Goal: Transaction & Acquisition: Purchase product/service

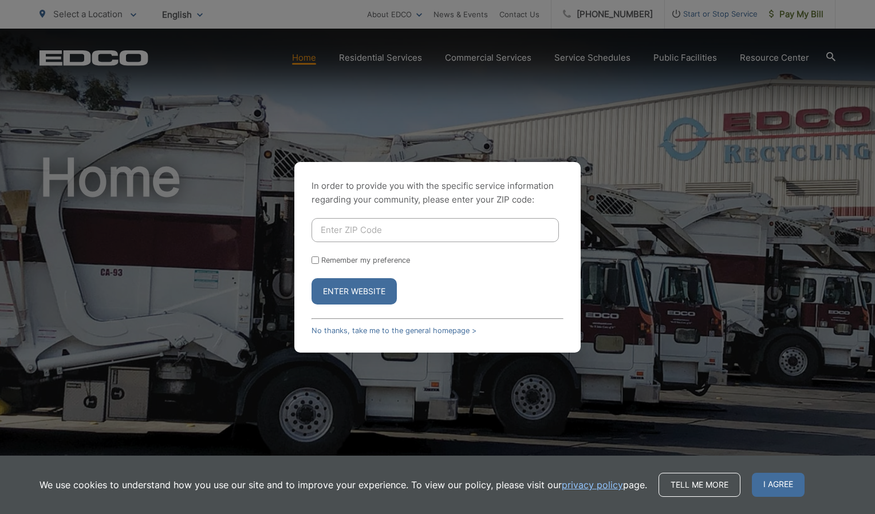
click at [361, 230] on input "Enter ZIP Code" at bounding box center [435, 230] width 247 height 24
type input "92019"
click at [338, 287] on button "Enter Website" at bounding box center [354, 291] width 85 height 26
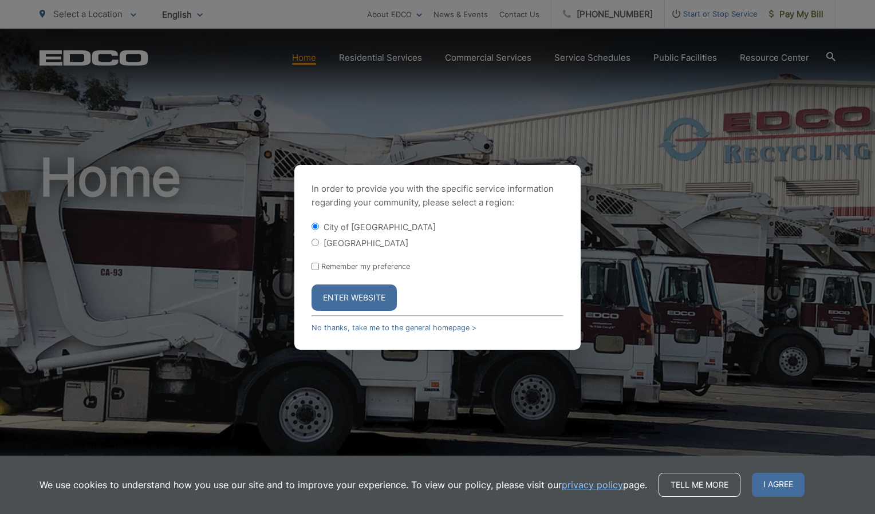
click at [338, 287] on button "Enter Website" at bounding box center [354, 298] width 85 height 26
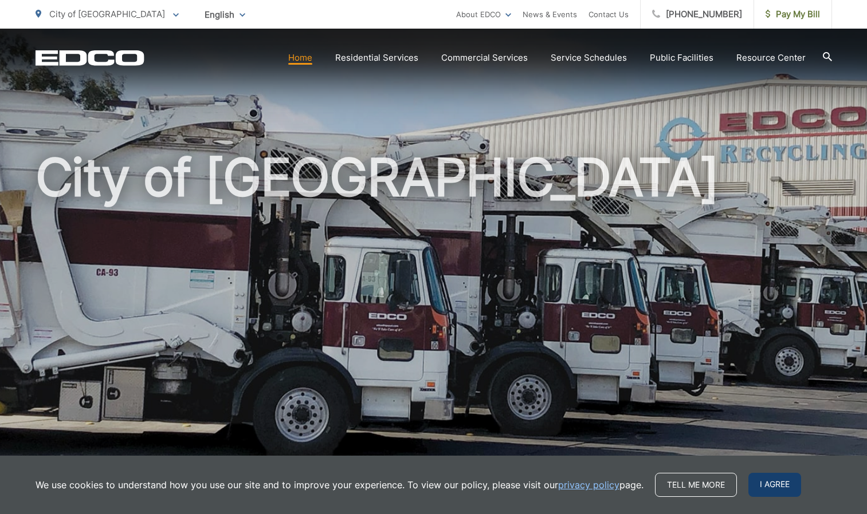
click at [761, 483] on span "I agree" at bounding box center [774, 485] width 53 height 24
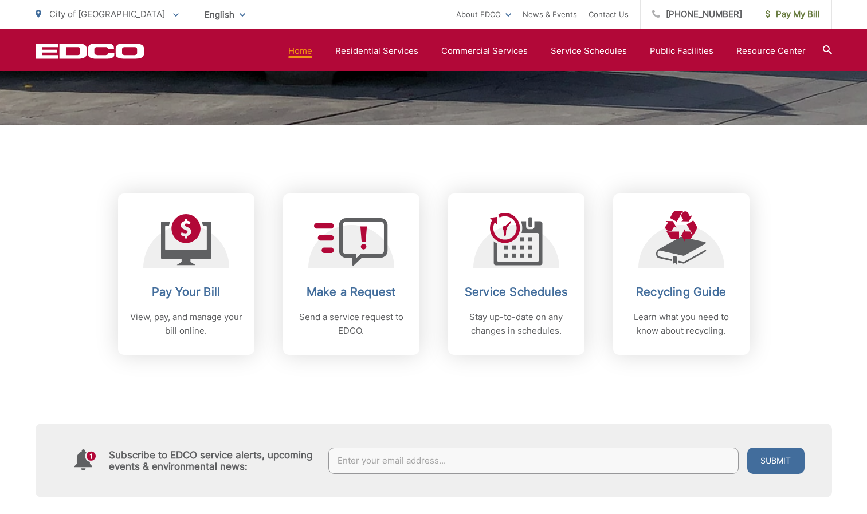
scroll to position [377, 0]
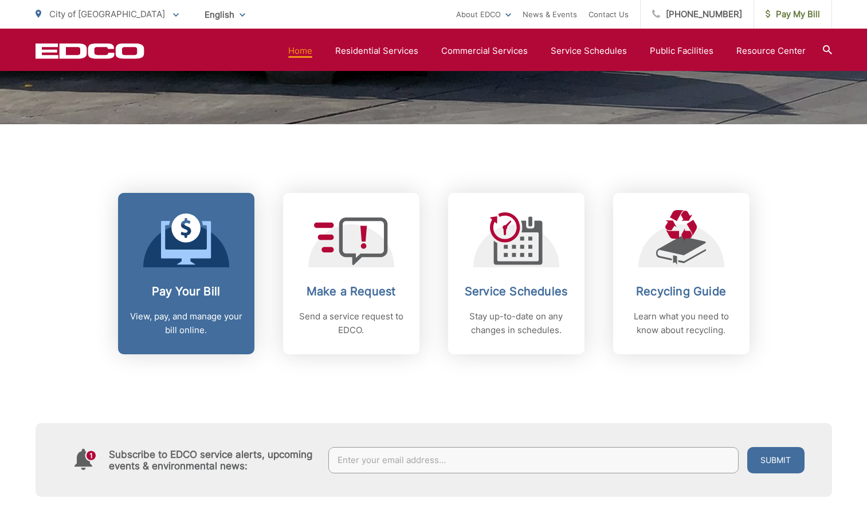
click at [198, 292] on h2 "Pay Your Bill" at bounding box center [185, 292] width 113 height 14
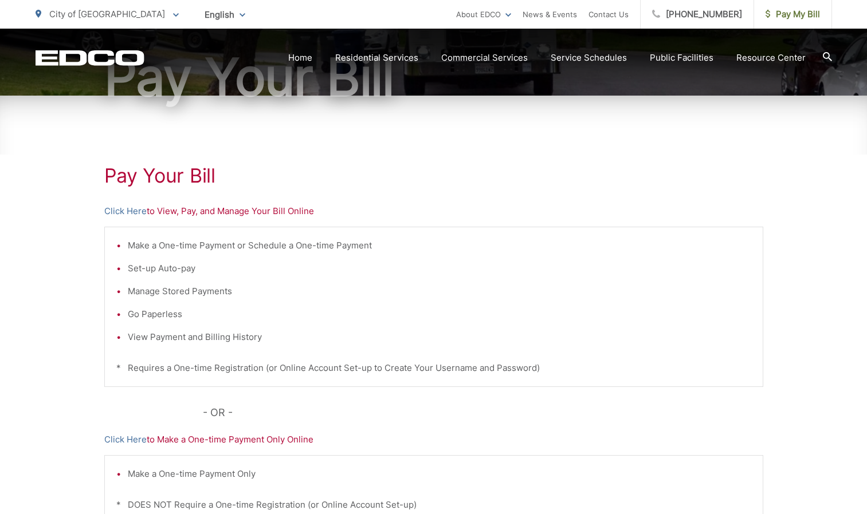
scroll to position [147, 0]
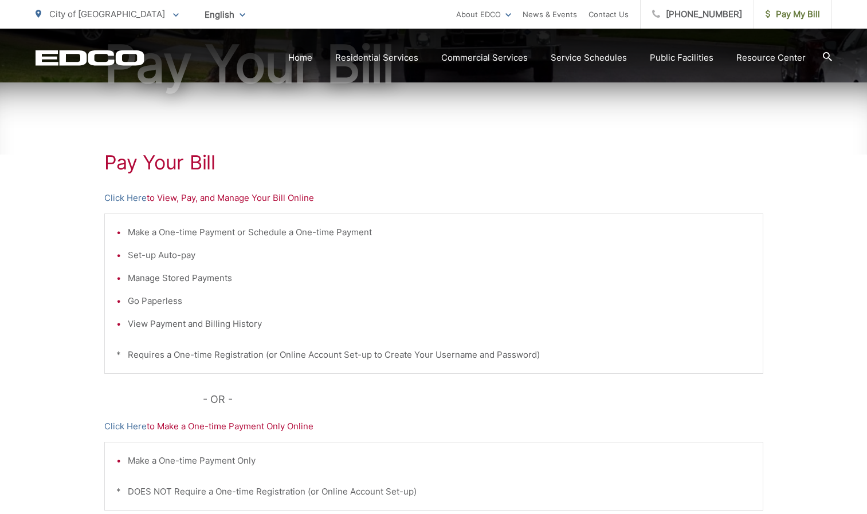
click at [195, 428] on p "Click Here to Make a One-time Payment Only Online" at bounding box center [433, 427] width 659 height 14
click at [119, 426] on link "Click Here" at bounding box center [125, 427] width 42 height 14
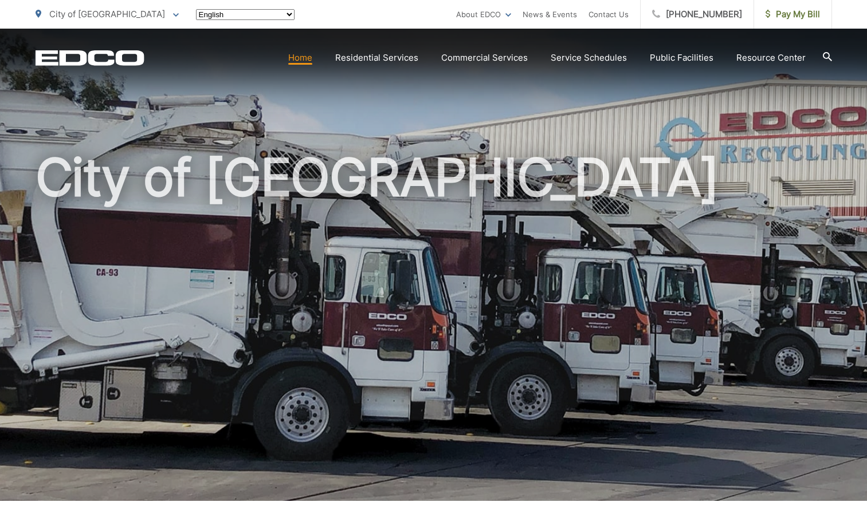
scroll to position [377, 0]
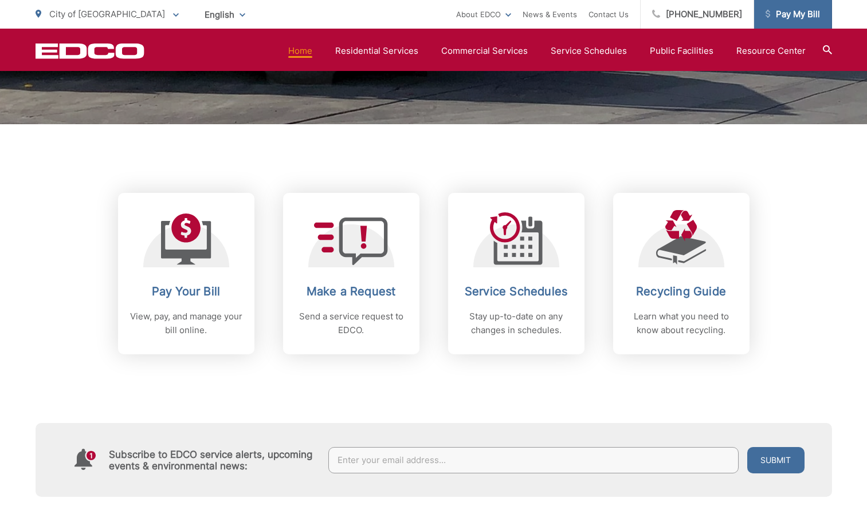
click at [791, 13] on span "Pay My Bill" at bounding box center [792, 14] width 54 height 14
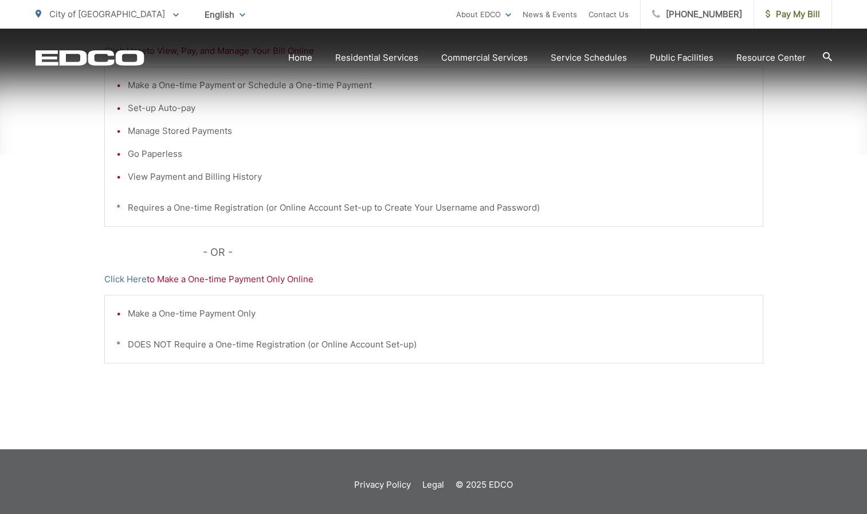
scroll to position [295, 0]
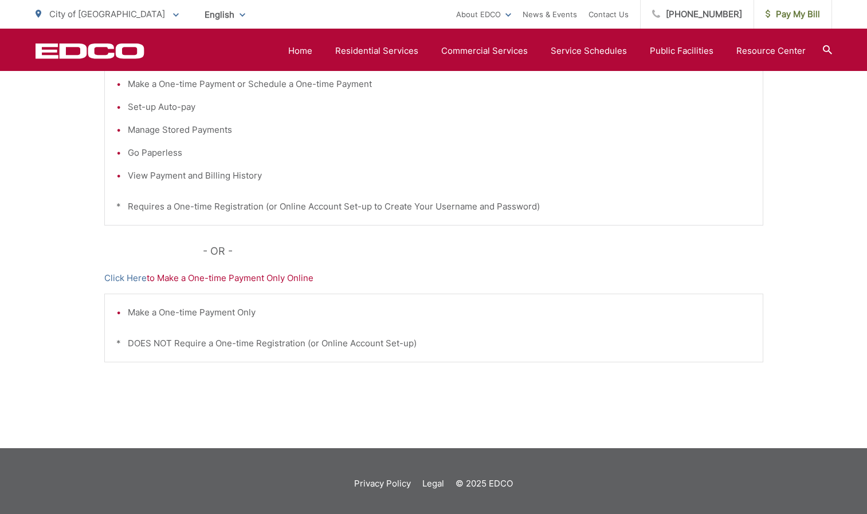
click at [234, 279] on p "Click Here to Make a One-time Payment Only Online" at bounding box center [433, 278] width 659 height 14
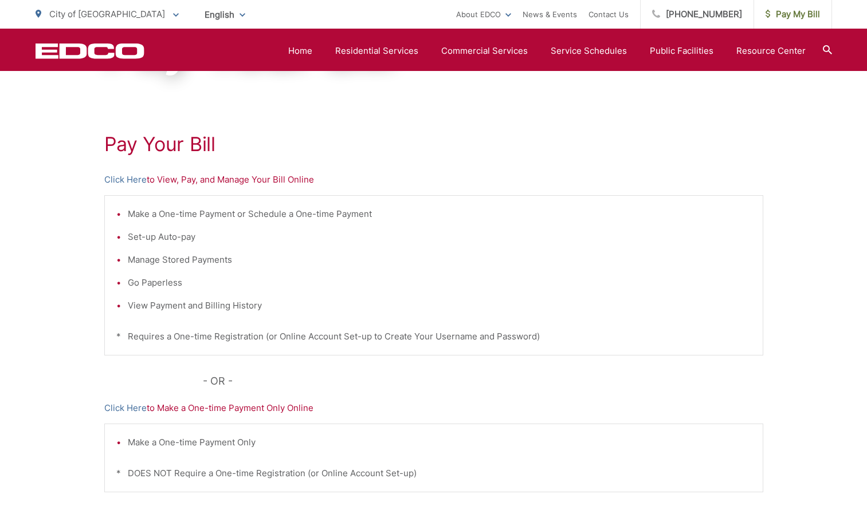
scroll to position [0, 0]
